Goal: Find specific page/section: Find specific page/section

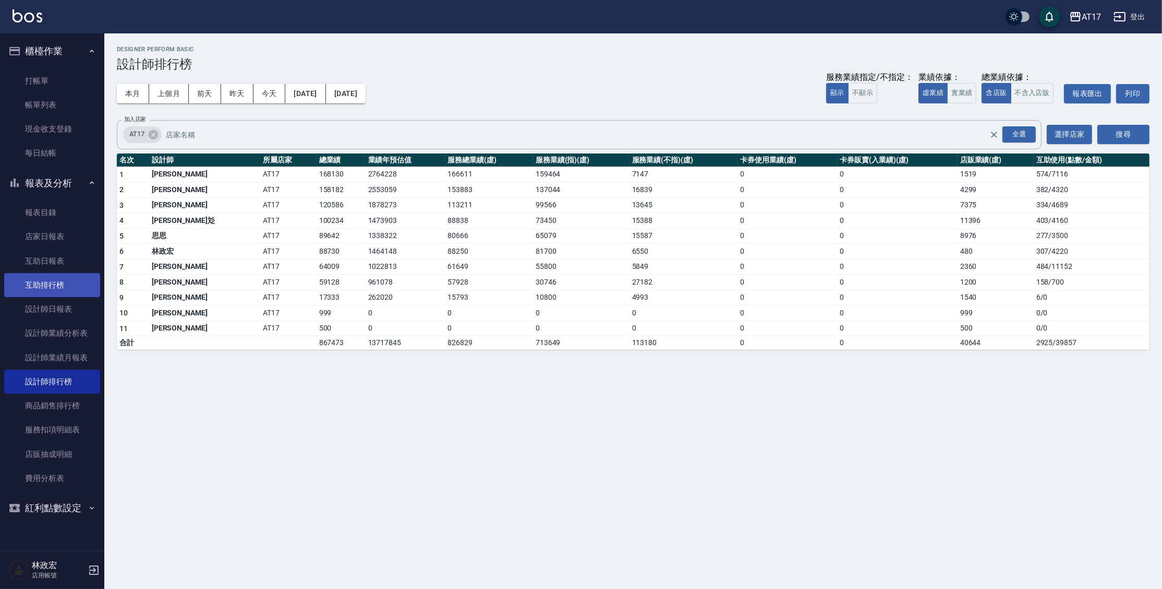
click at [71, 280] on link "互助排行榜" at bounding box center [52, 285] width 96 height 24
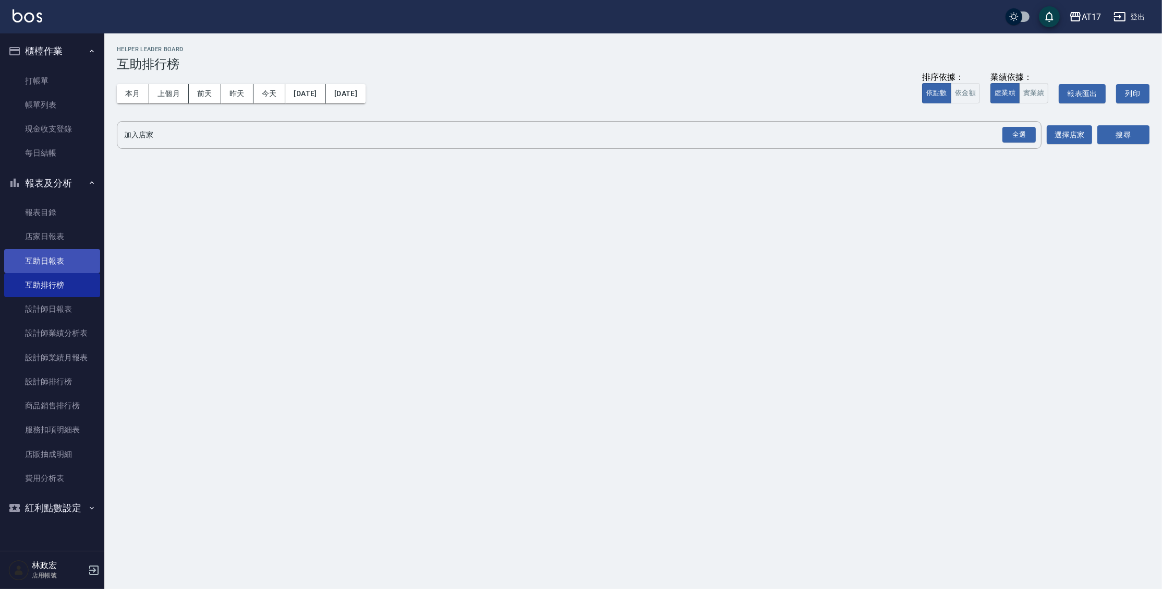
click at [40, 267] on link "互助日報表" at bounding box center [52, 261] width 96 height 24
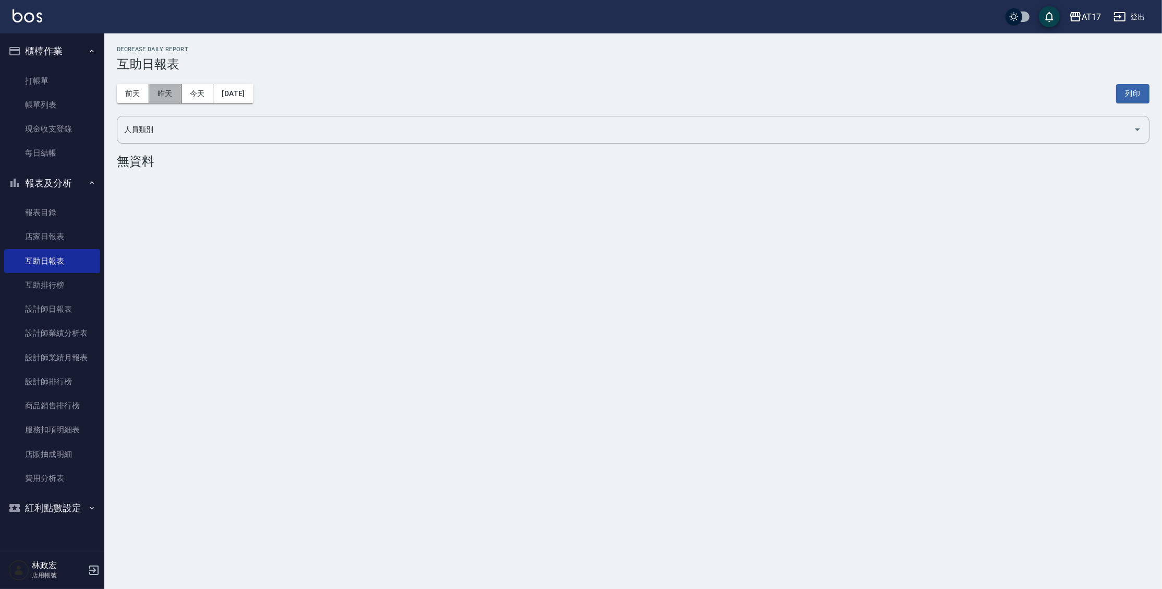
click at [155, 100] on button "昨天" at bounding box center [165, 93] width 32 height 19
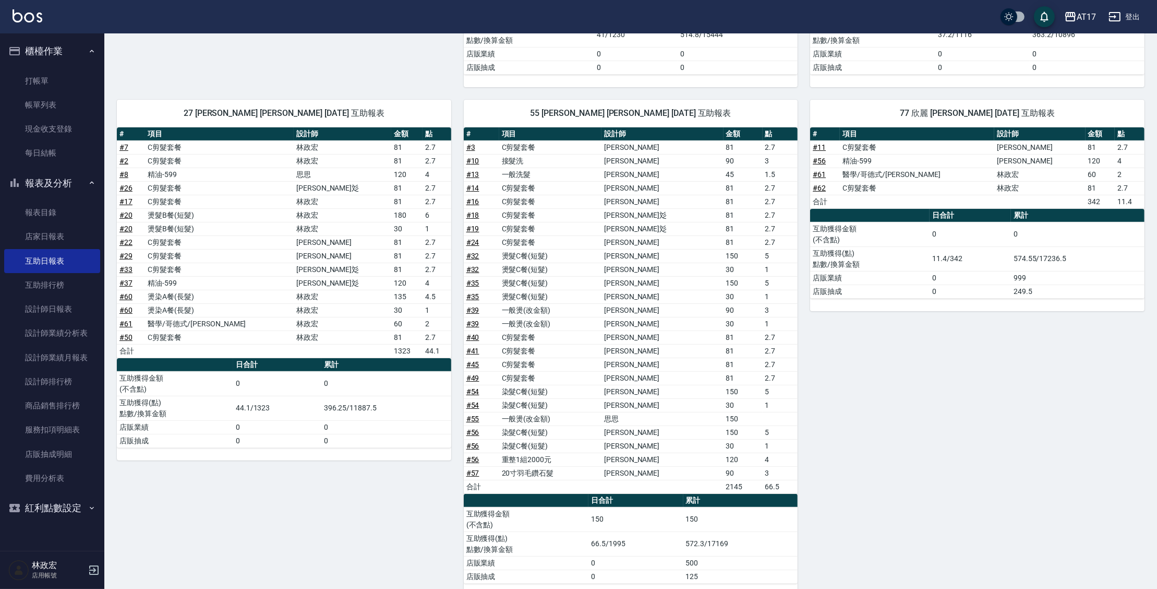
scroll to position [512, 0]
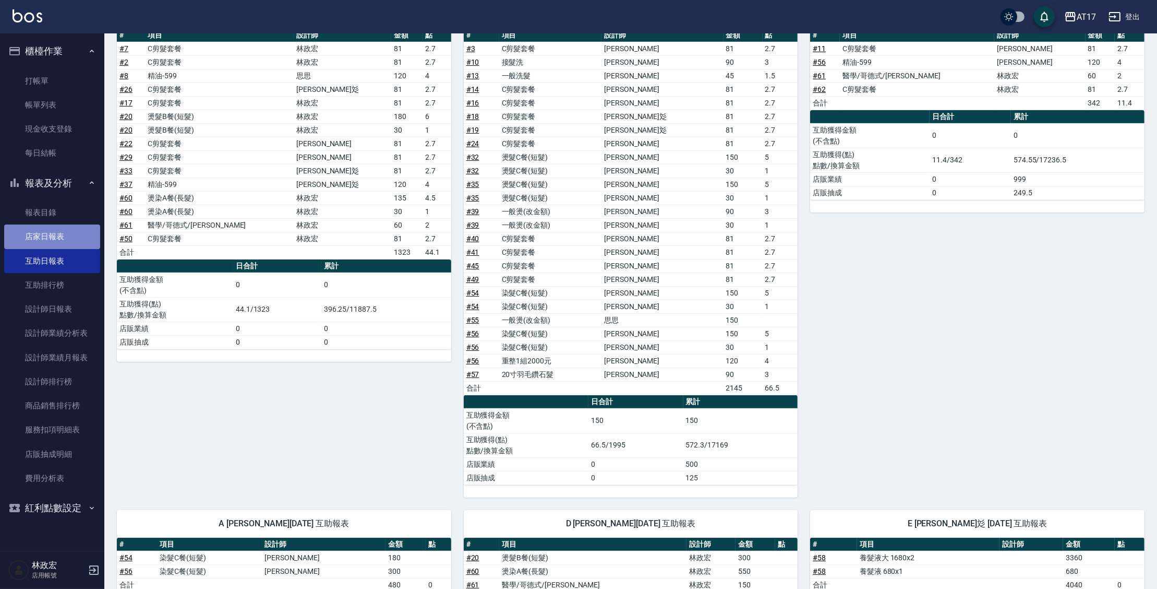
click at [39, 232] on link "店家日報表" at bounding box center [52, 236] width 96 height 24
